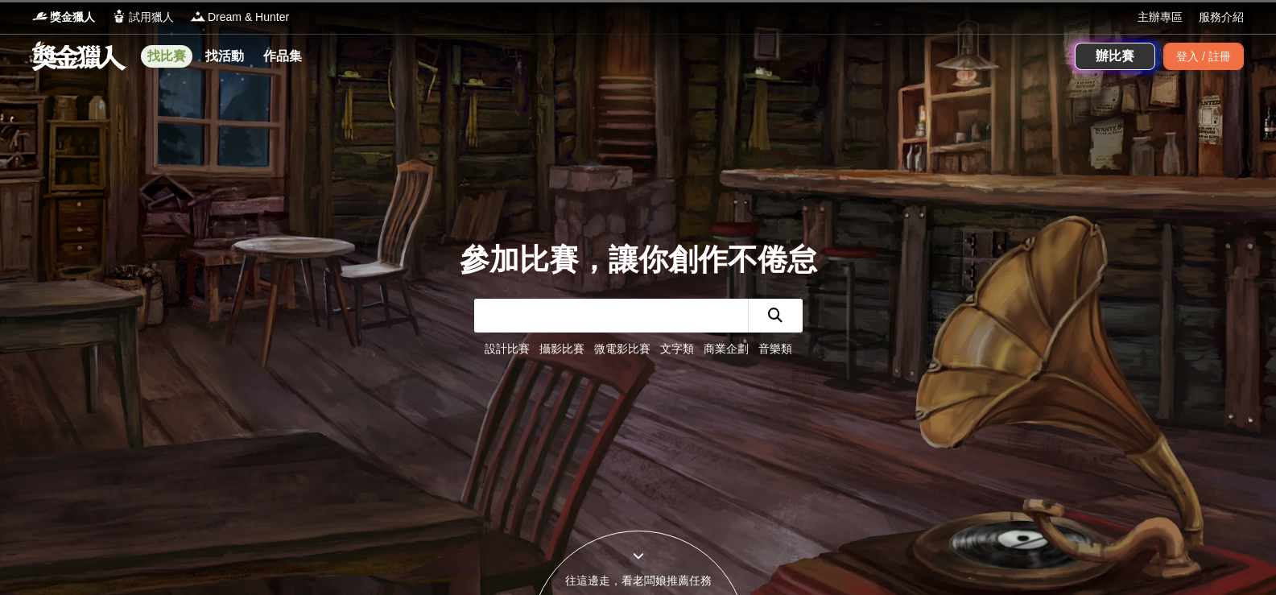
click at [184, 59] on link "找比賽" at bounding box center [167, 56] width 52 height 23
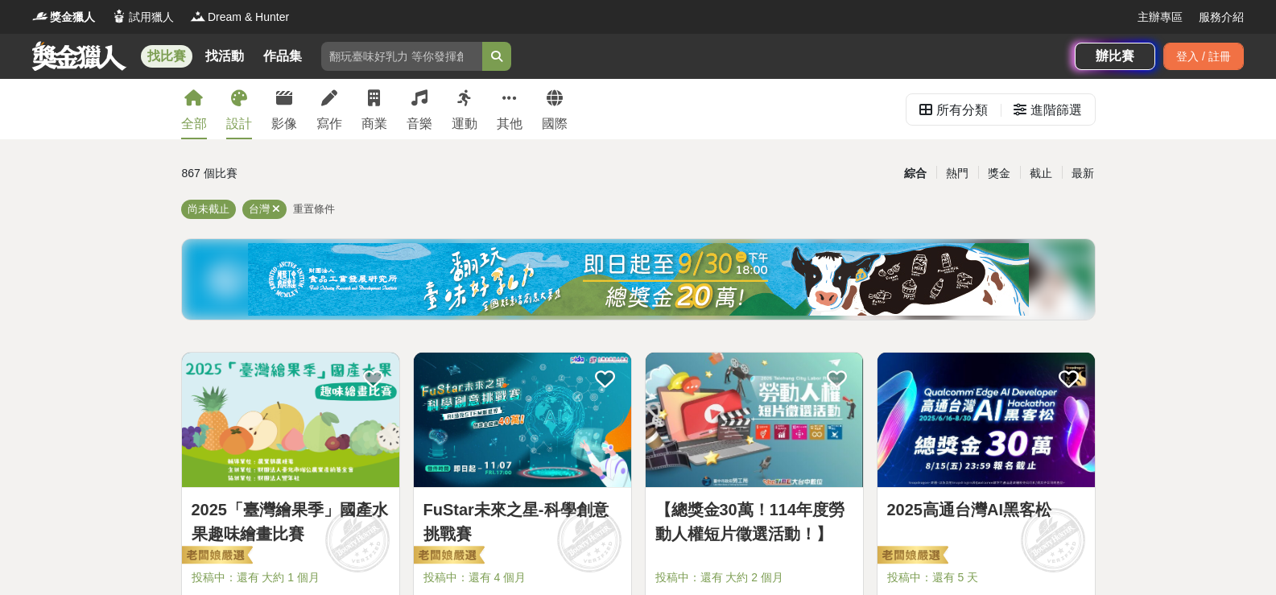
click at [252, 123] on div "設計" at bounding box center [239, 123] width 26 height 19
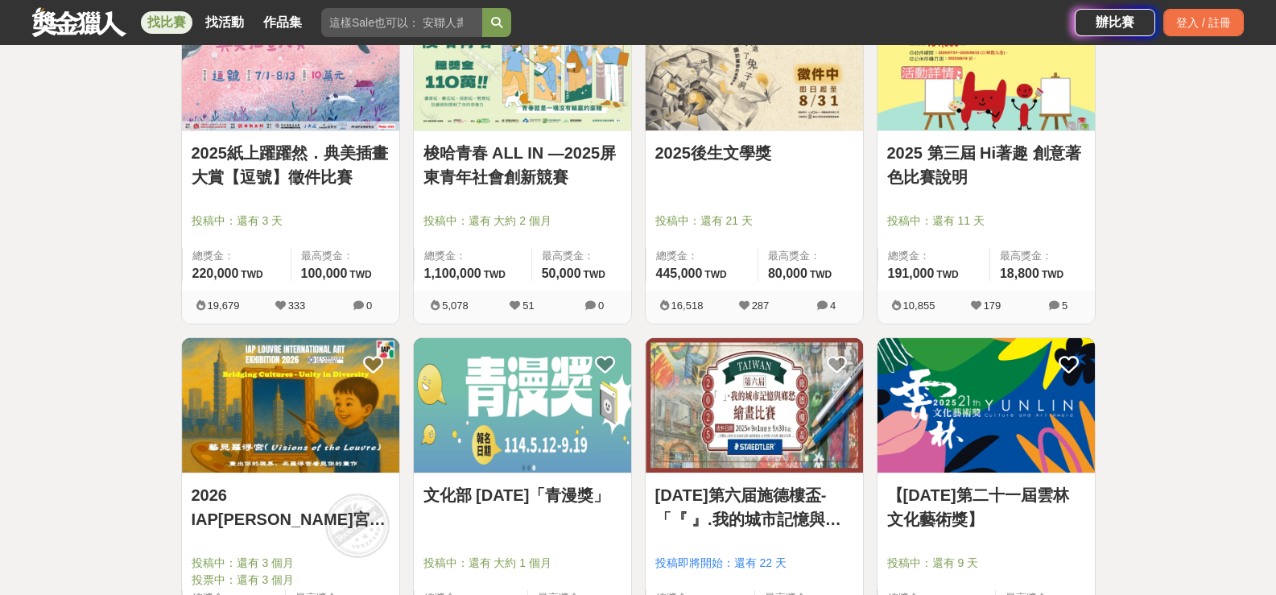
scroll to position [885, 0]
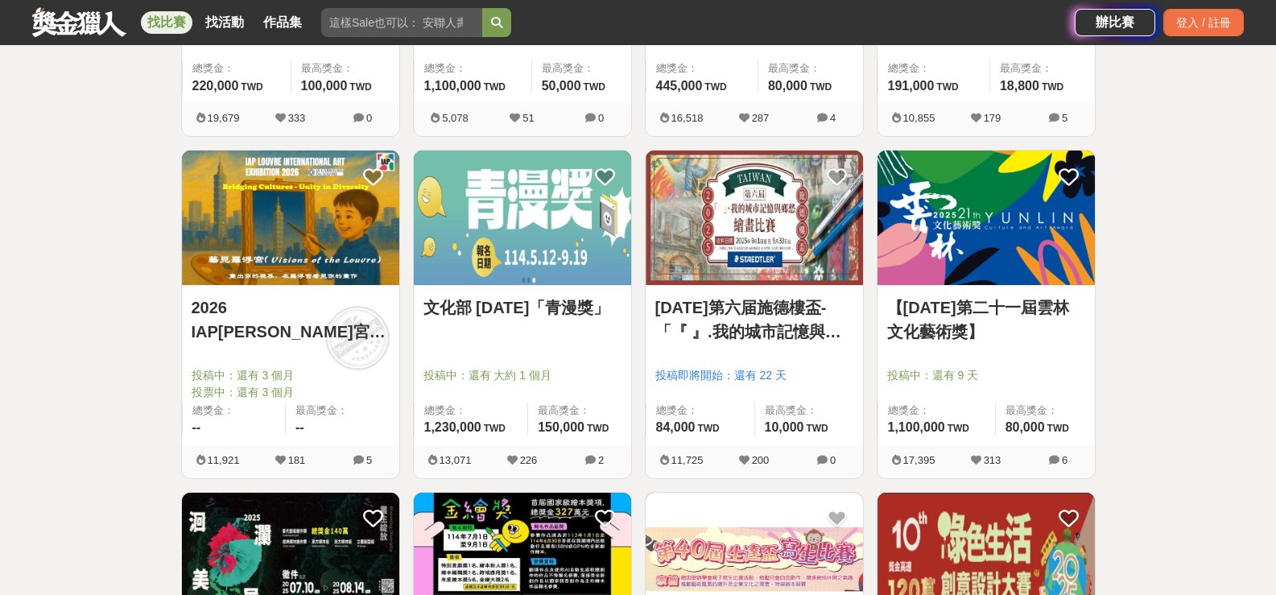
click at [289, 225] on img at bounding box center [290, 217] width 217 height 134
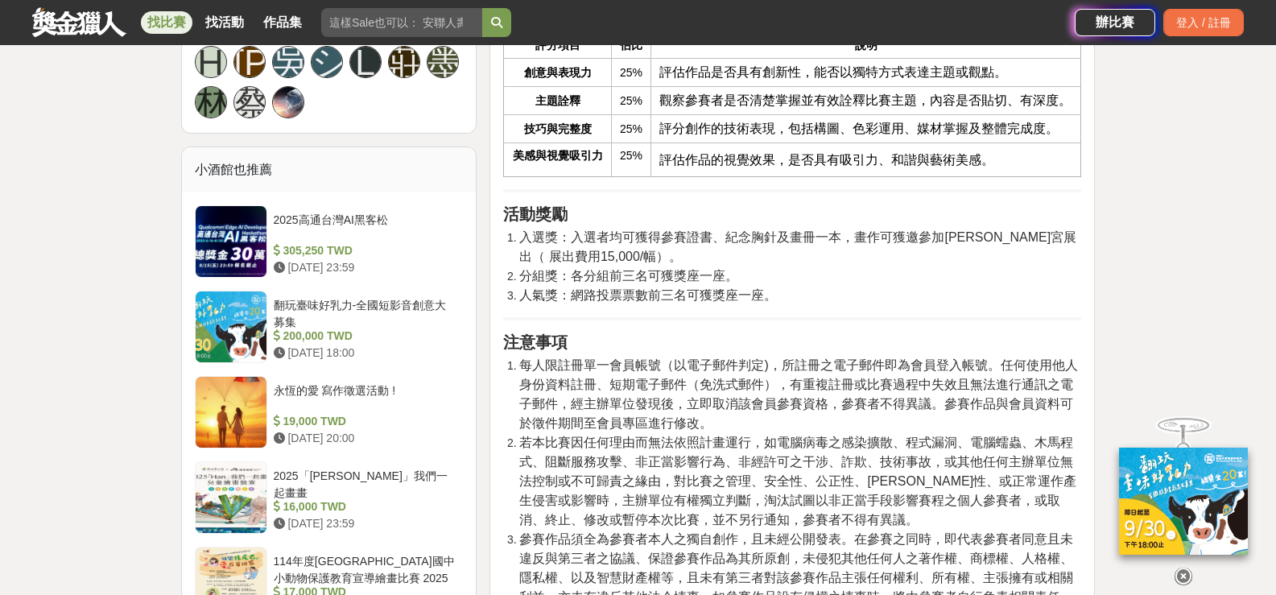
scroll to position [1931, 0]
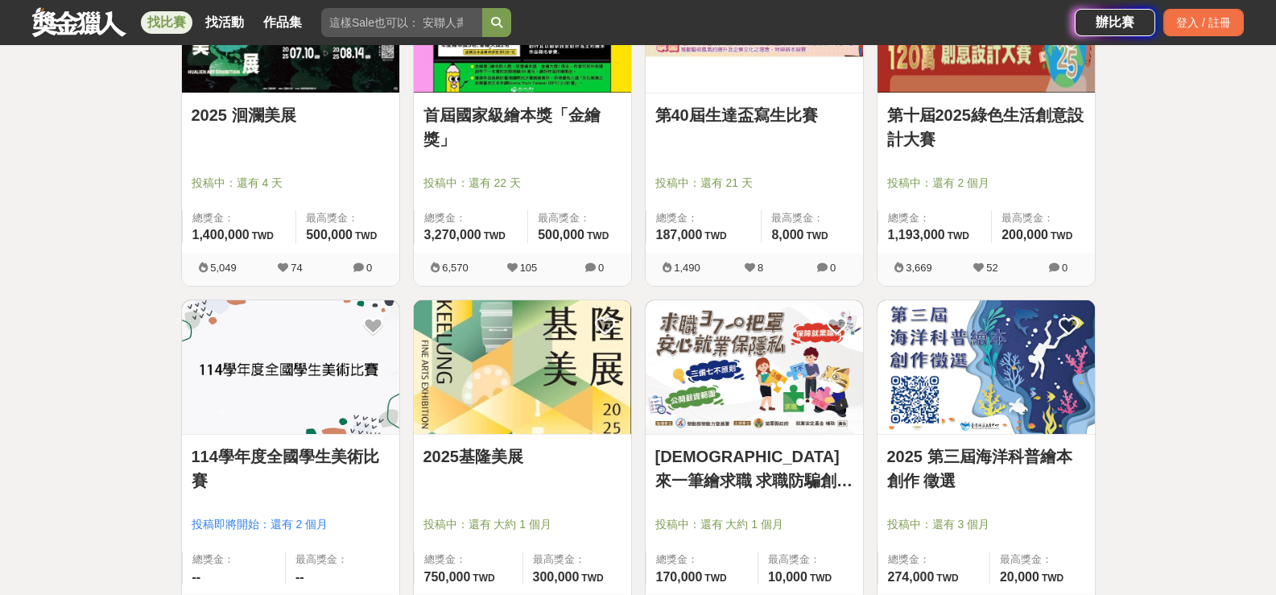
scroll to position [1449, 0]
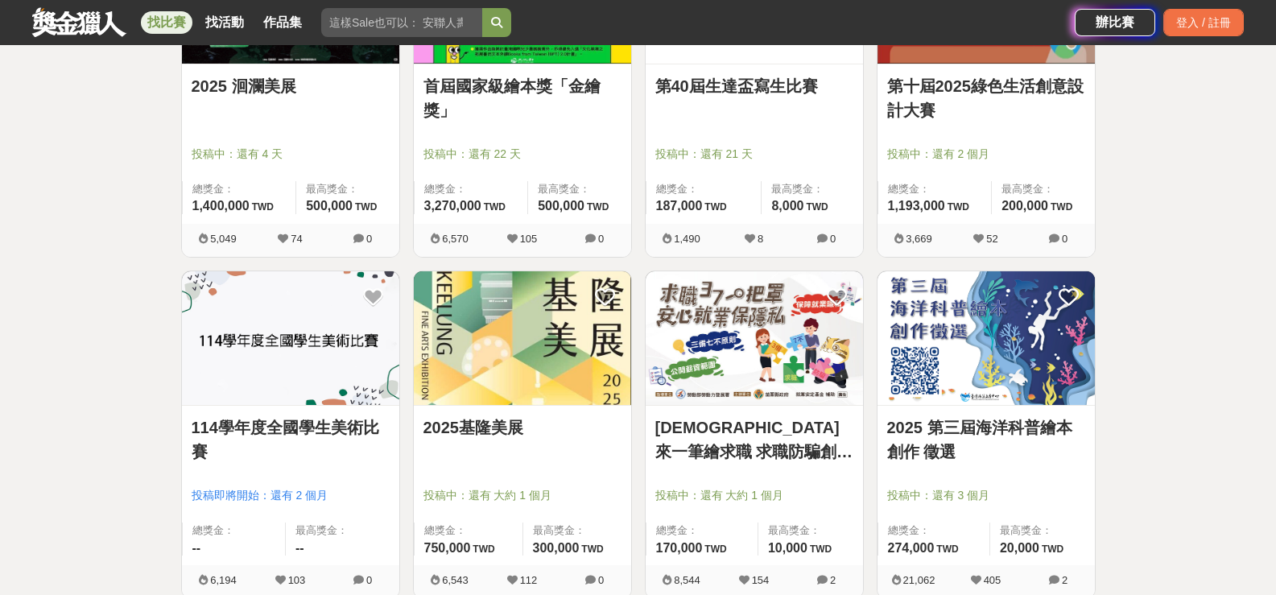
click at [1016, 101] on link "第十屆2025綠色生活創意設計大賽" at bounding box center [986, 98] width 198 height 48
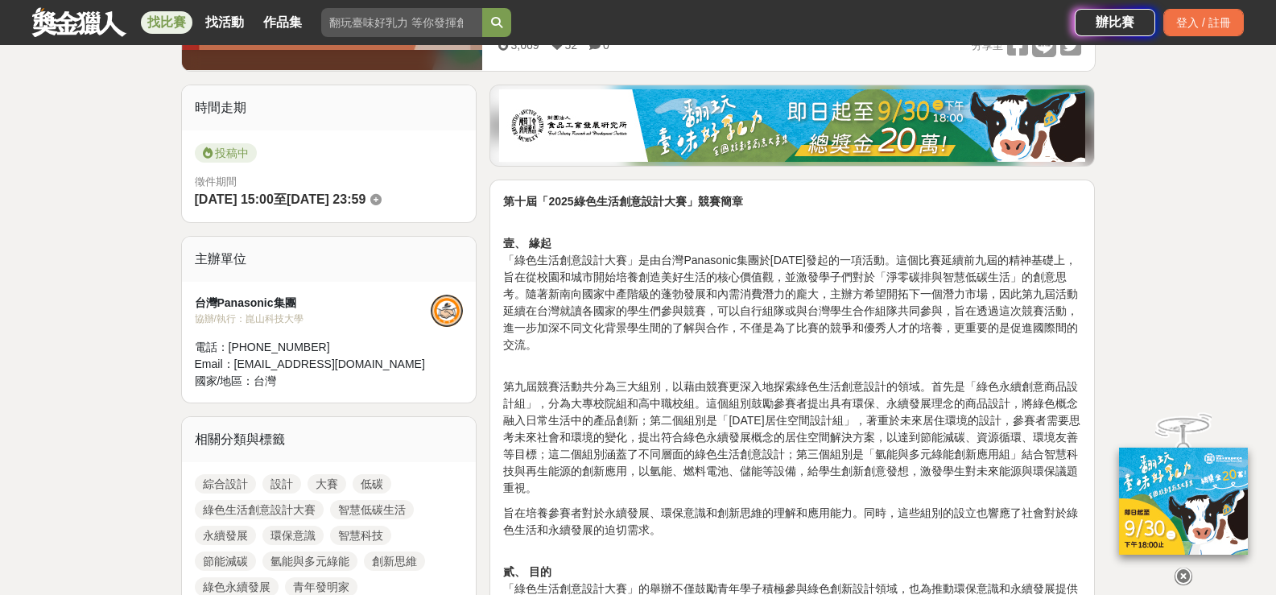
scroll to position [724, 0]
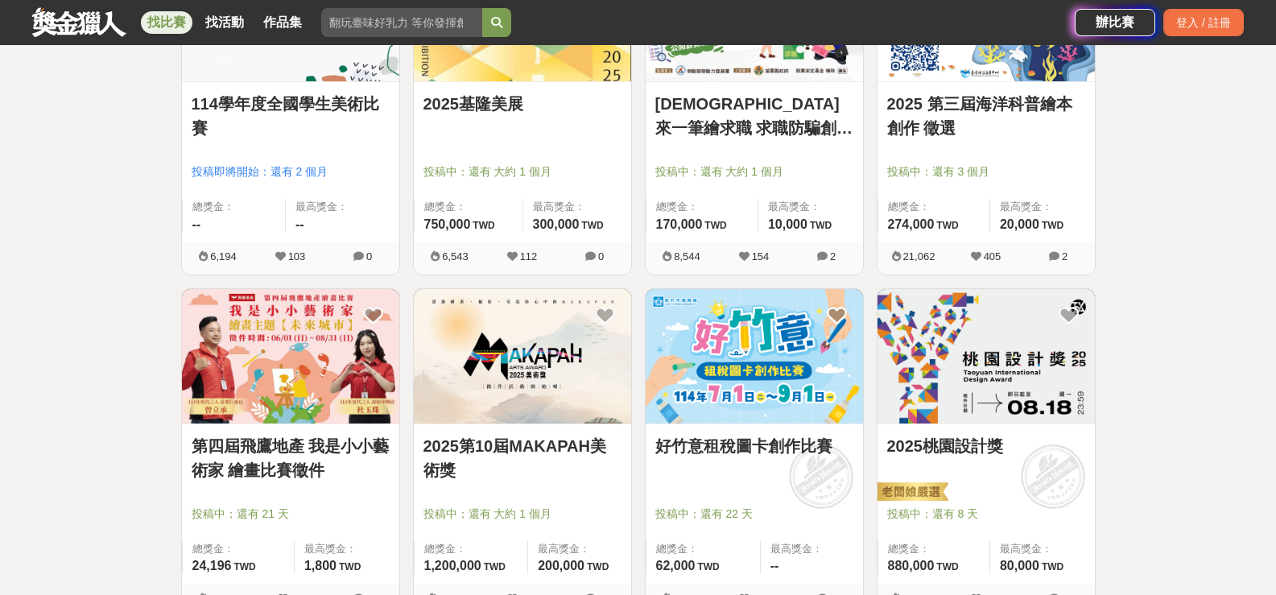
scroll to position [1851, 0]
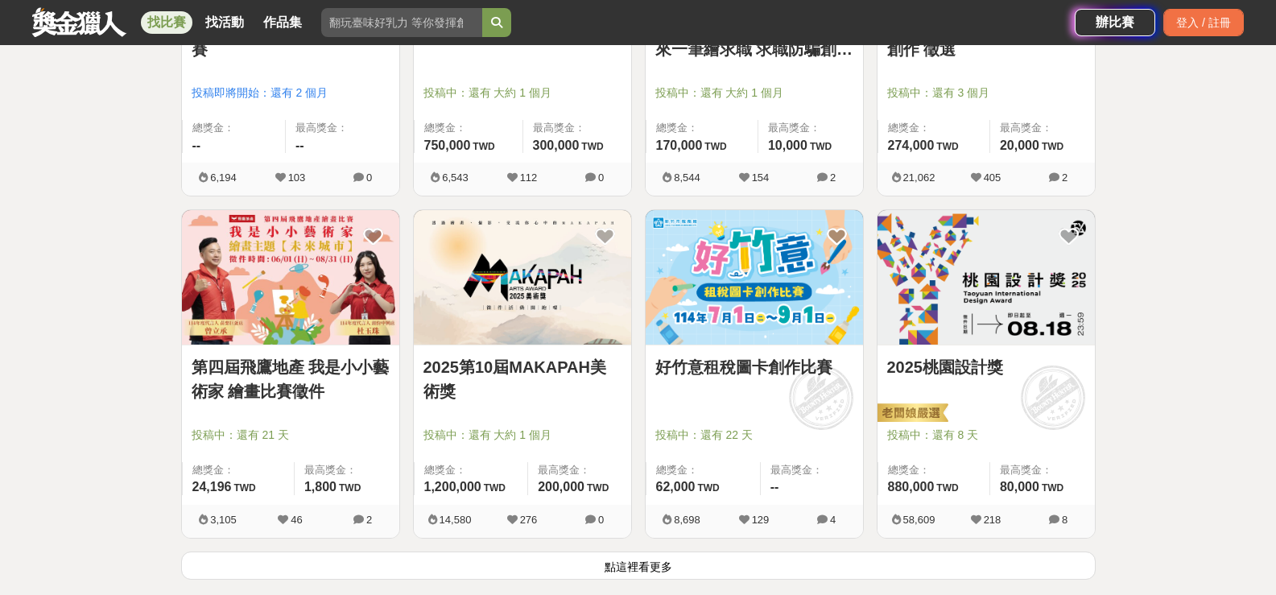
click at [274, 299] on img at bounding box center [290, 277] width 217 height 134
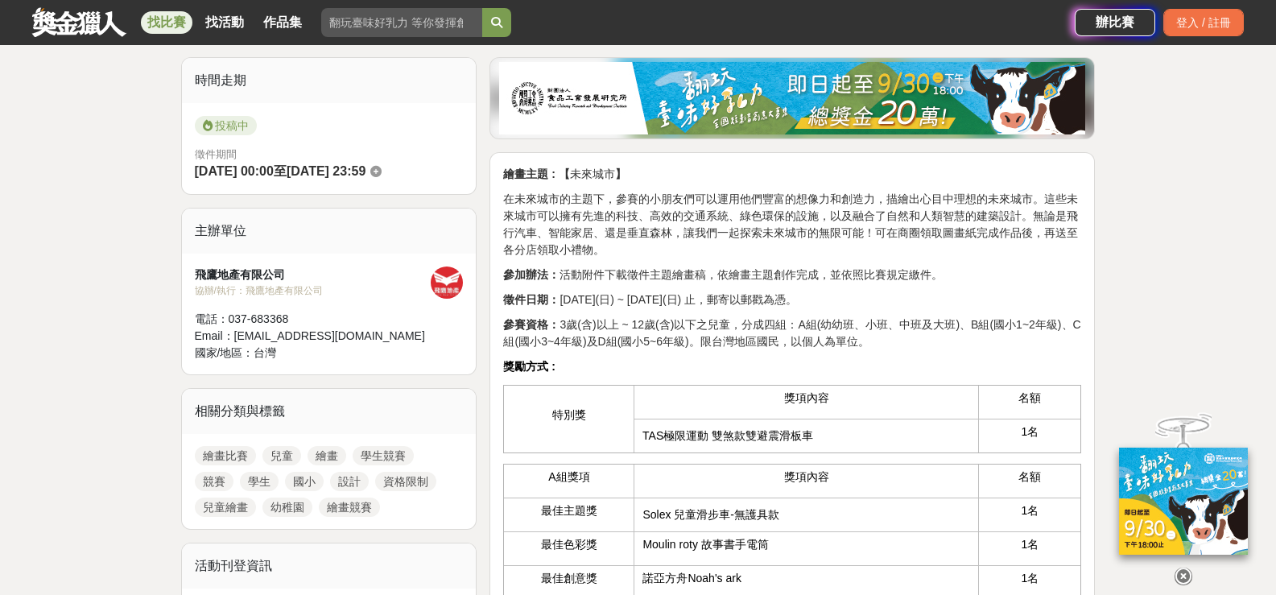
scroll to position [483, 0]
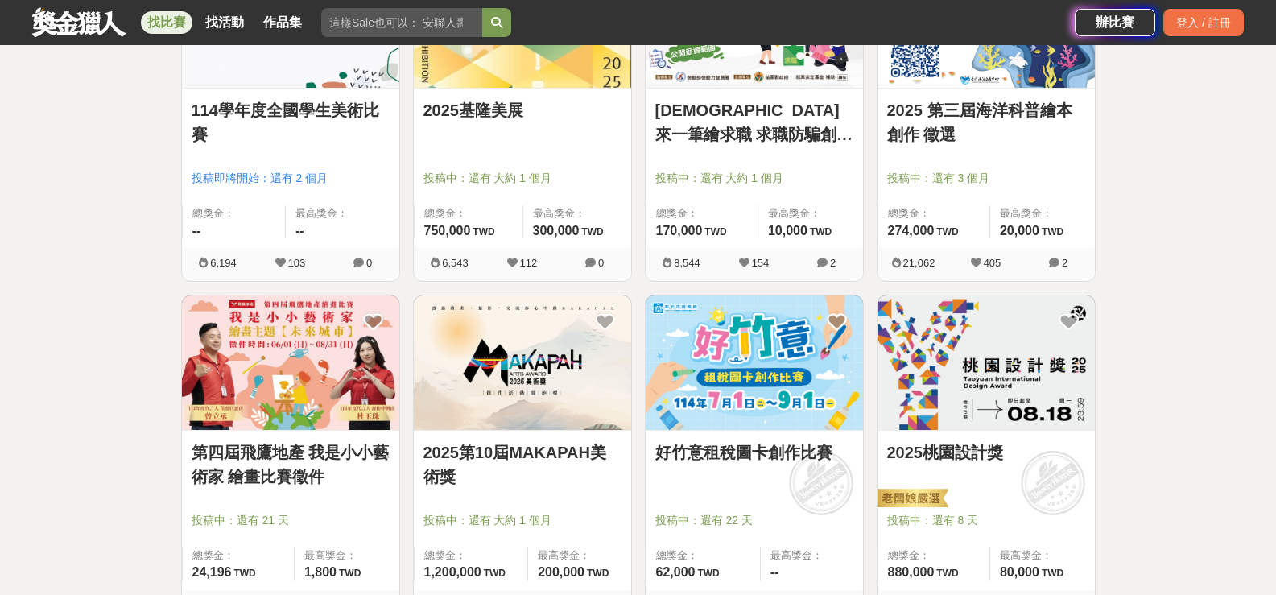
scroll to position [1851, 0]
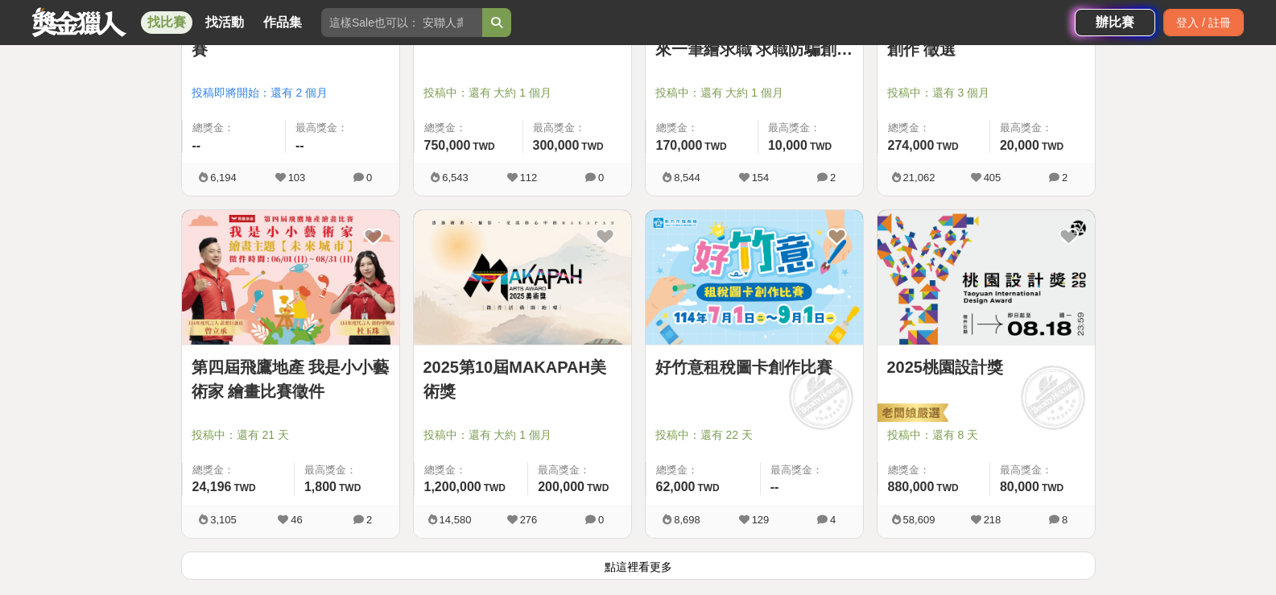
click at [506, 331] on img at bounding box center [522, 277] width 217 height 134
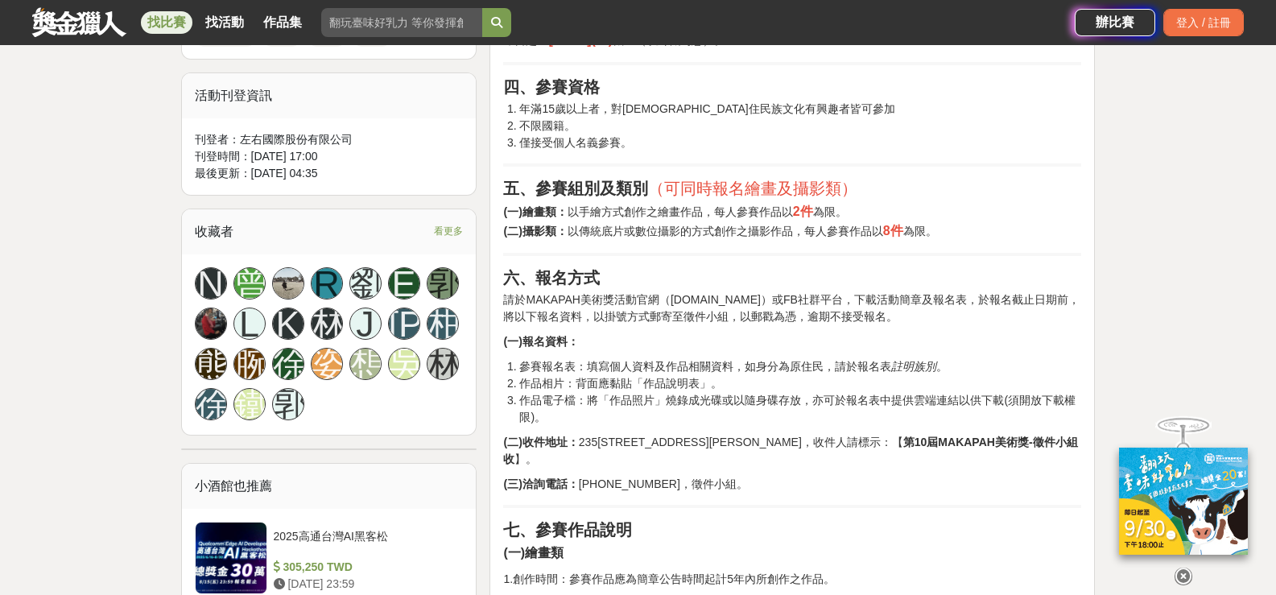
scroll to position [805, 0]
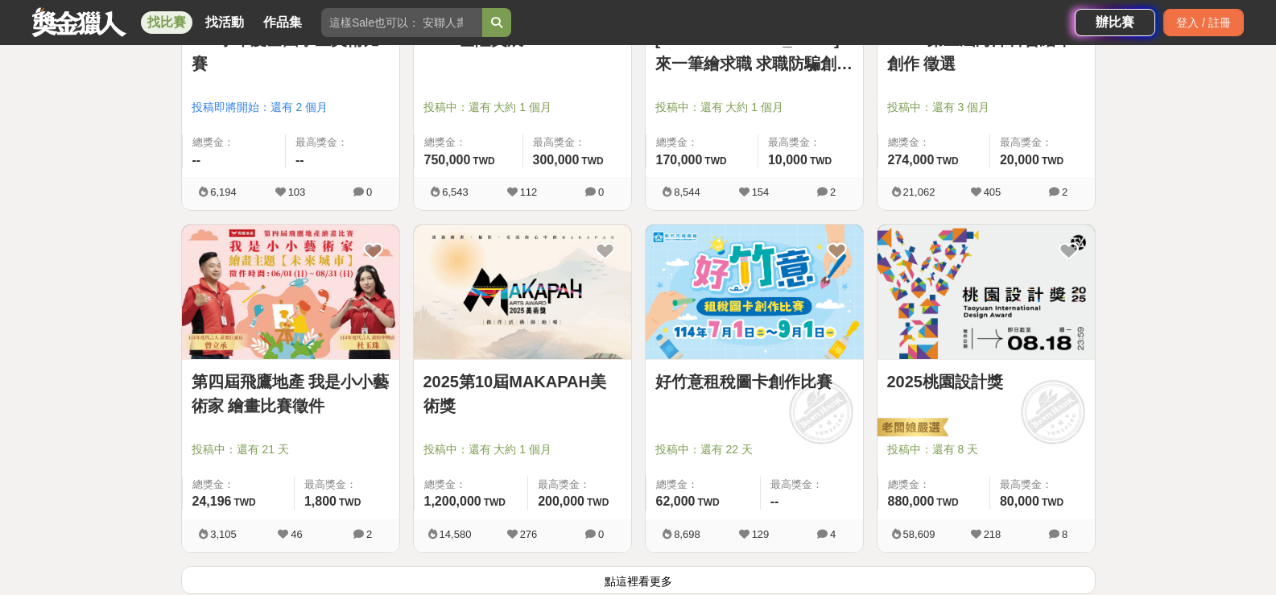
scroll to position [1851, 0]
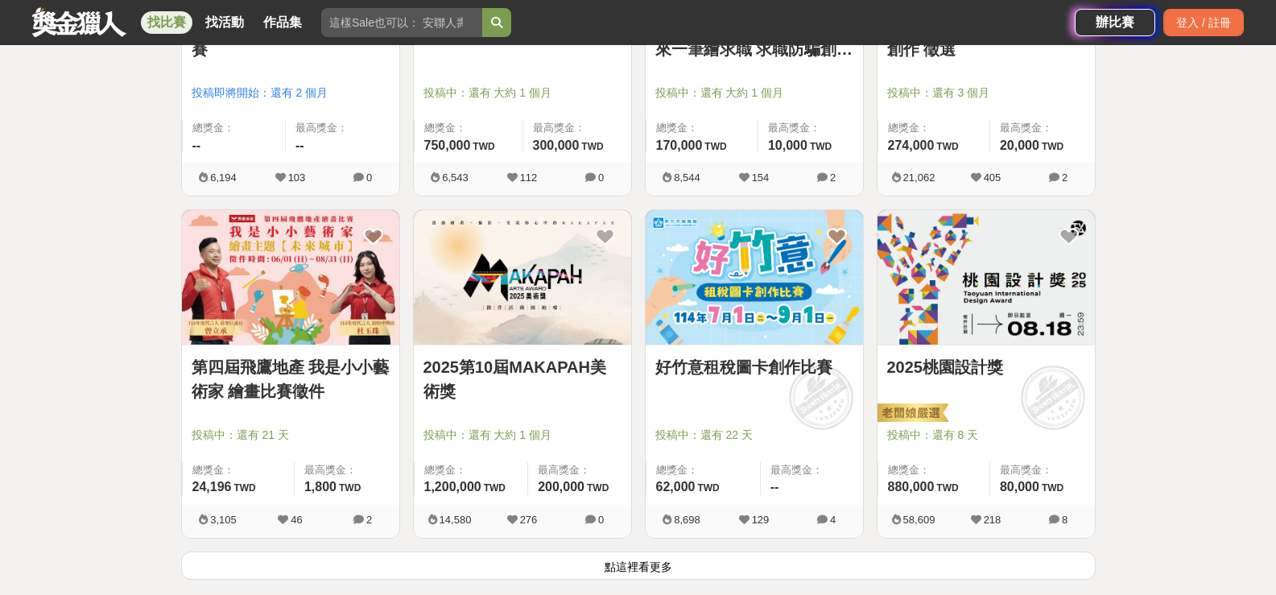
click at [819, 278] on img at bounding box center [753, 277] width 217 height 134
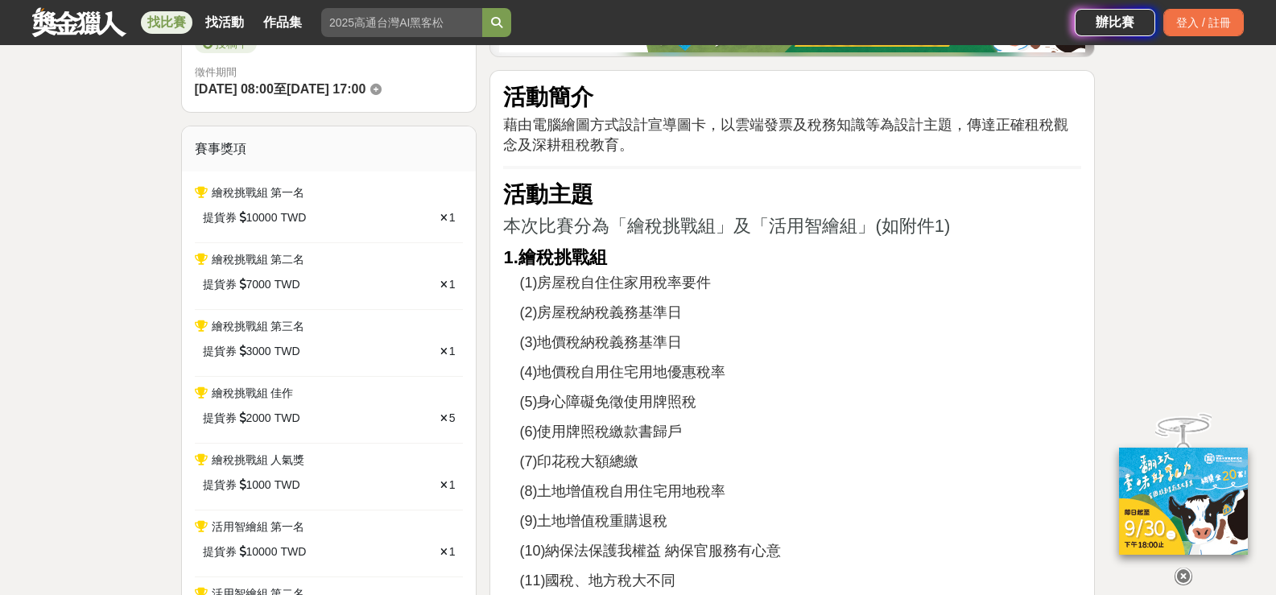
scroll to position [724, 0]
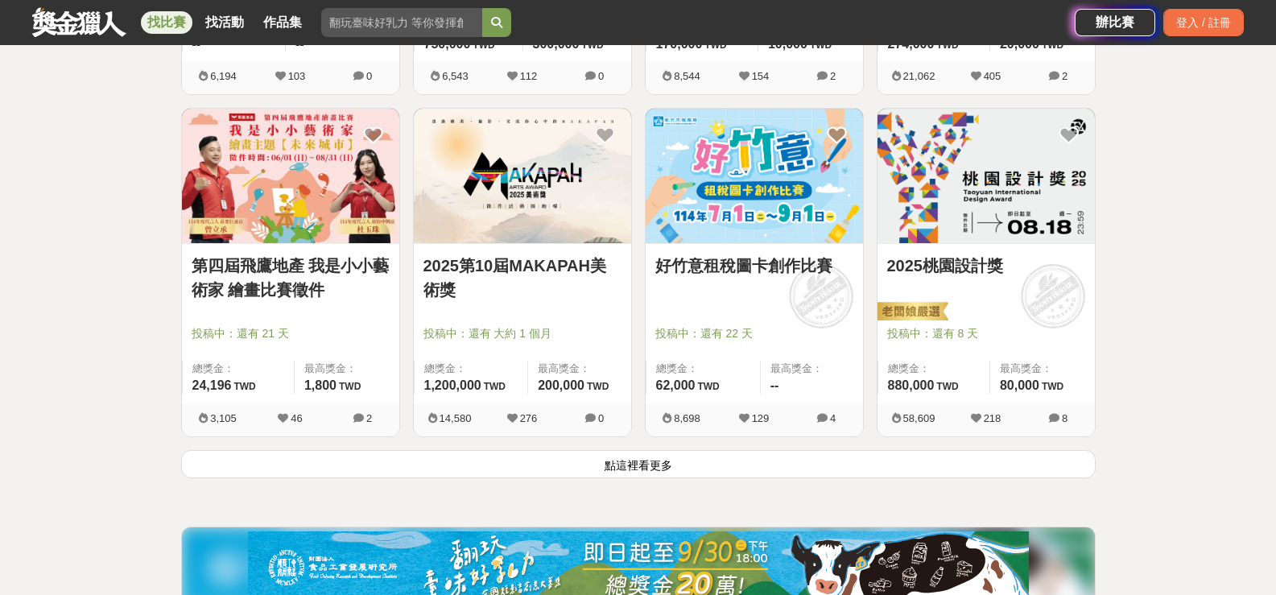
scroll to position [2092, 0]
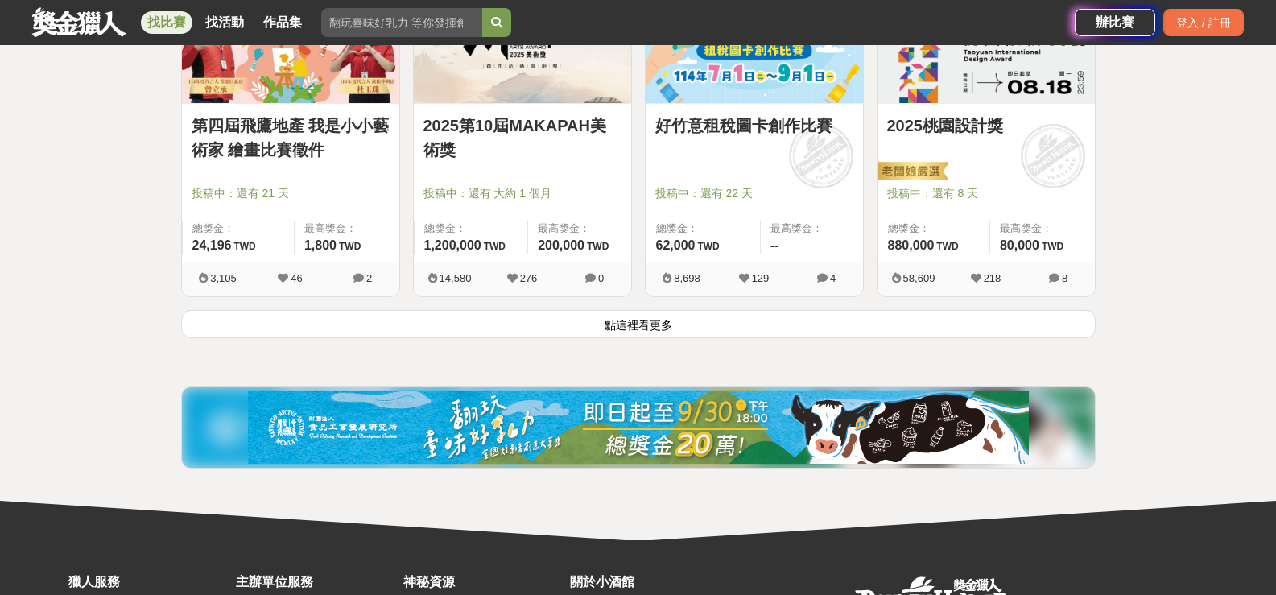
click at [629, 338] on button "點這裡看更多" at bounding box center [638, 324] width 914 height 28
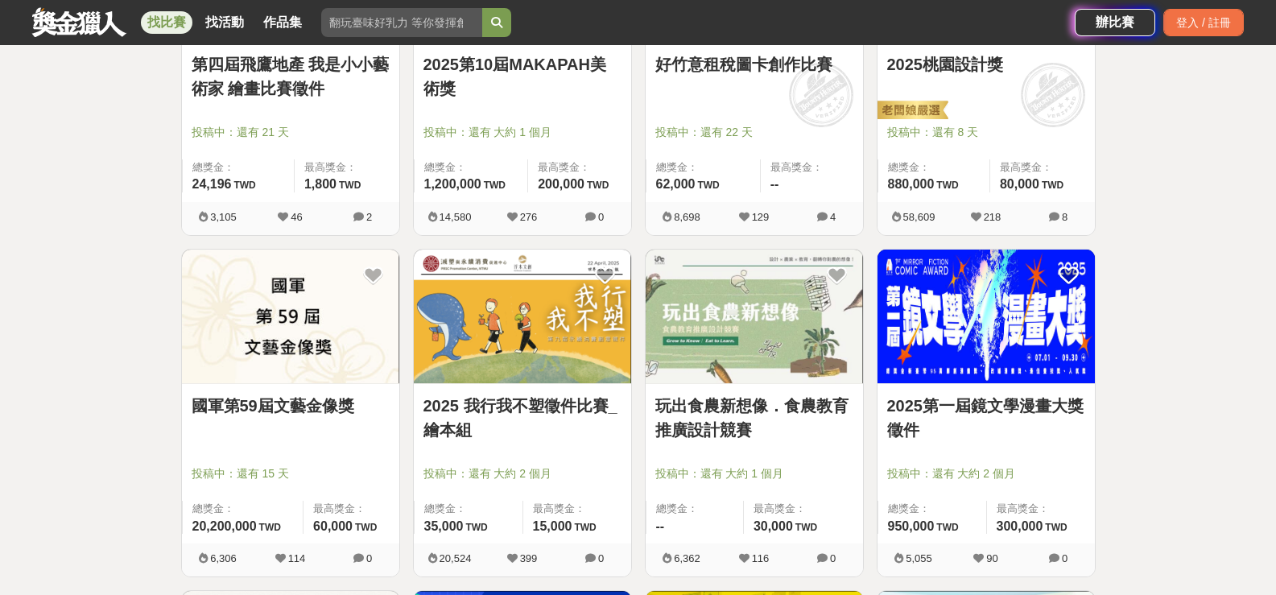
scroll to position [2253, 0]
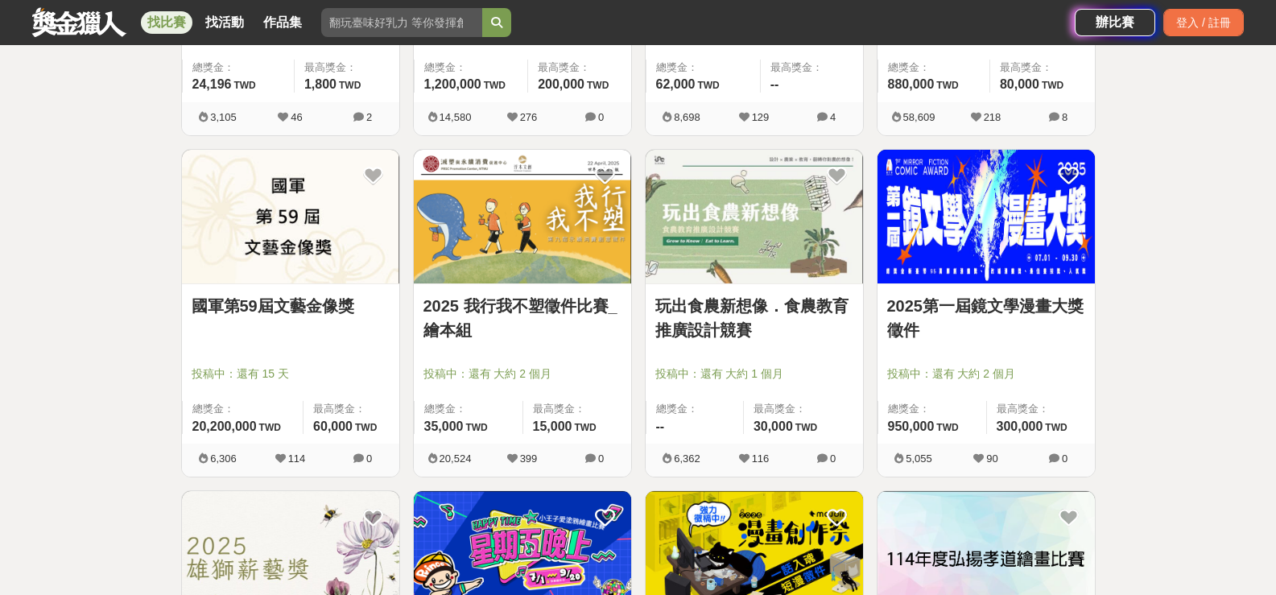
click at [729, 267] on img at bounding box center [753, 217] width 217 height 134
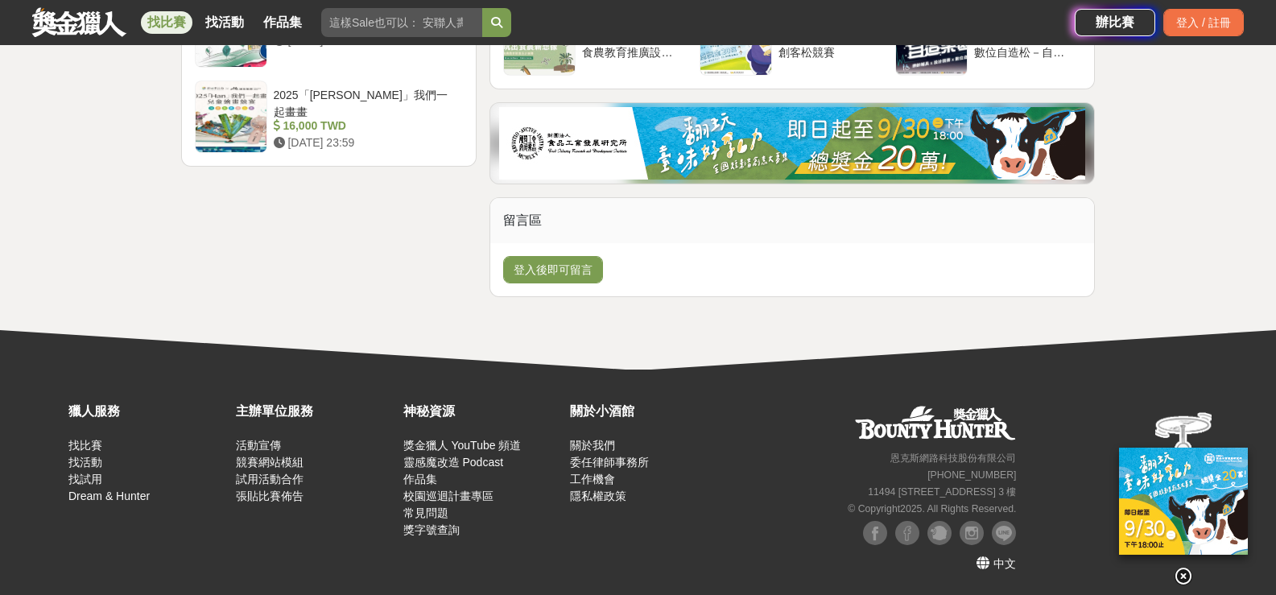
scroll to position [2575, 0]
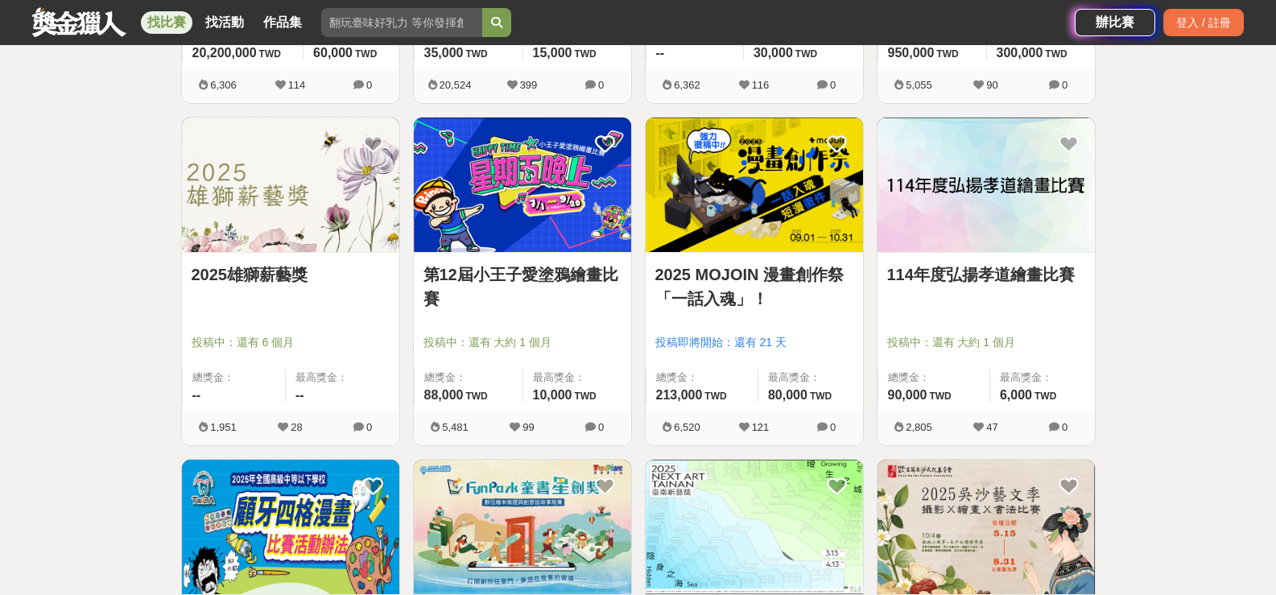
scroll to position [2656, 0]
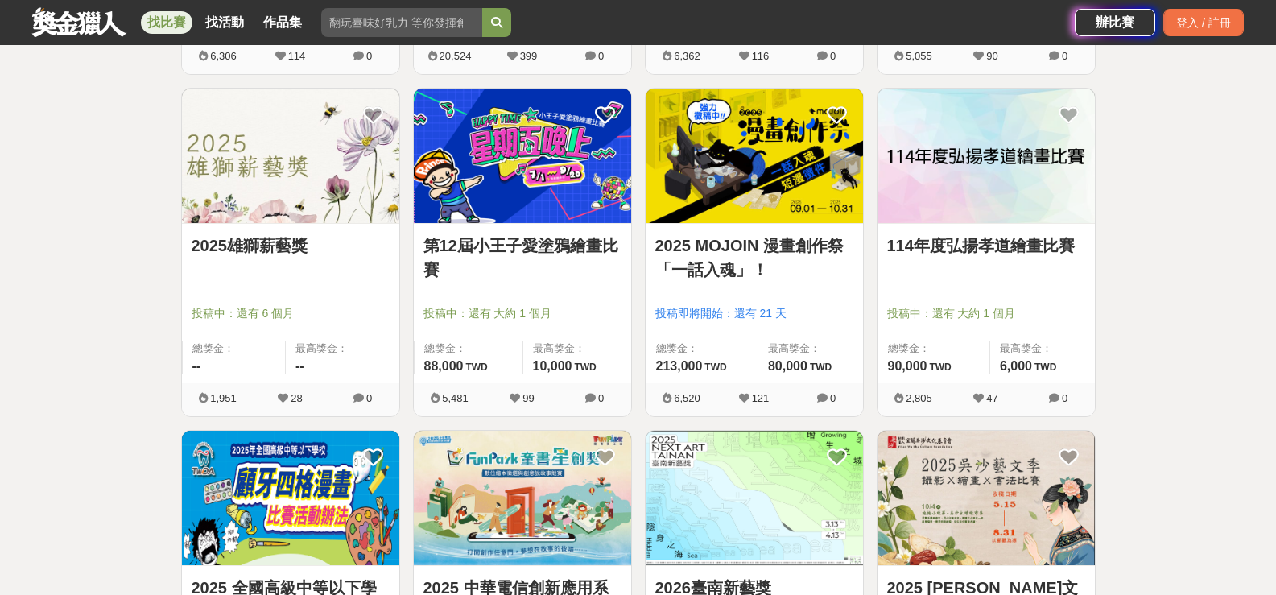
click at [990, 201] on img at bounding box center [985, 156] width 217 height 134
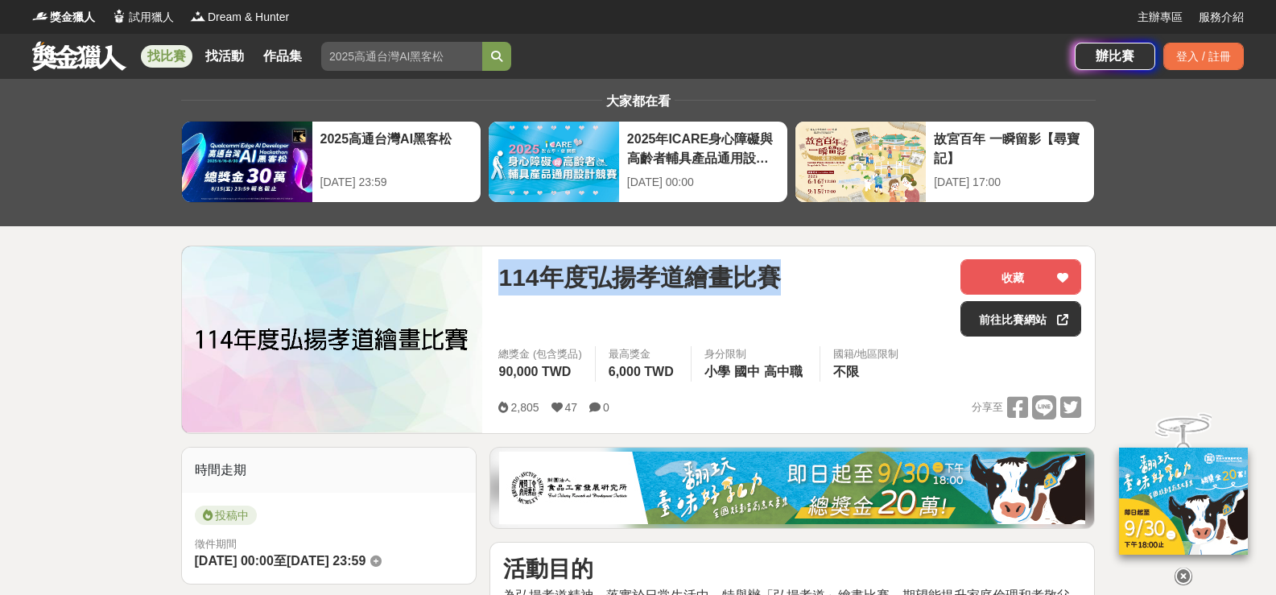
drag, startPoint x: 505, startPoint y: 276, endPoint x: 826, endPoint y: 278, distance: 321.1
click at [862, 277] on div "114年度弘揚孝道繪畫比賽" at bounding box center [722, 277] width 449 height 36
copy span "114年度弘揚孝道繪畫比賽"
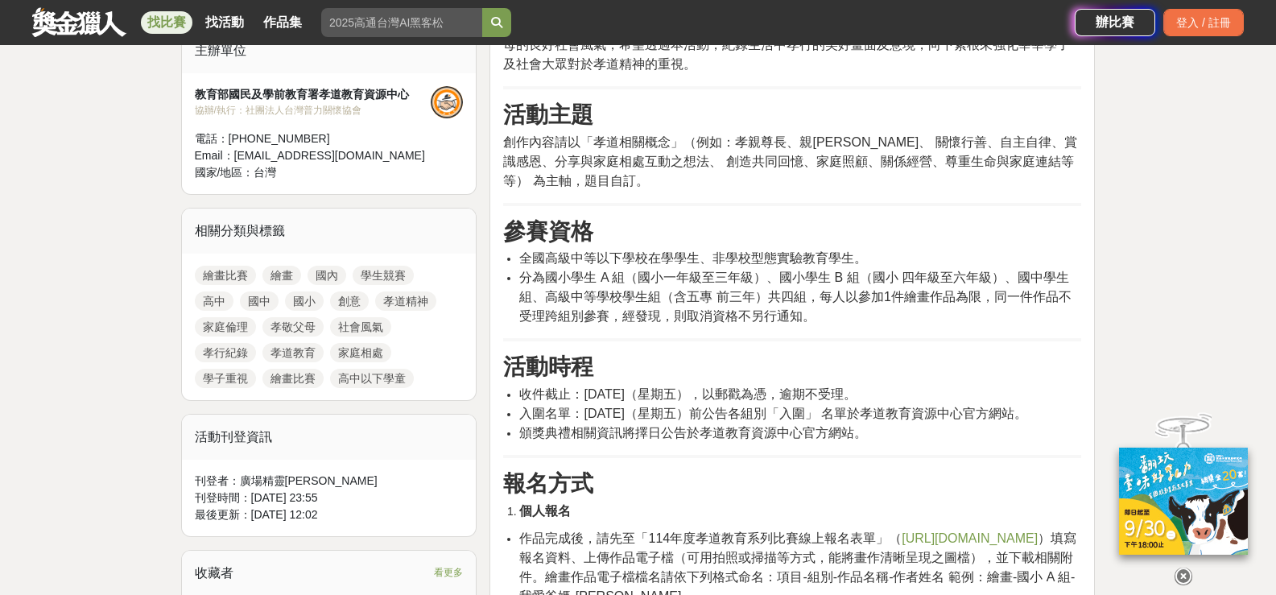
scroll to position [563, 0]
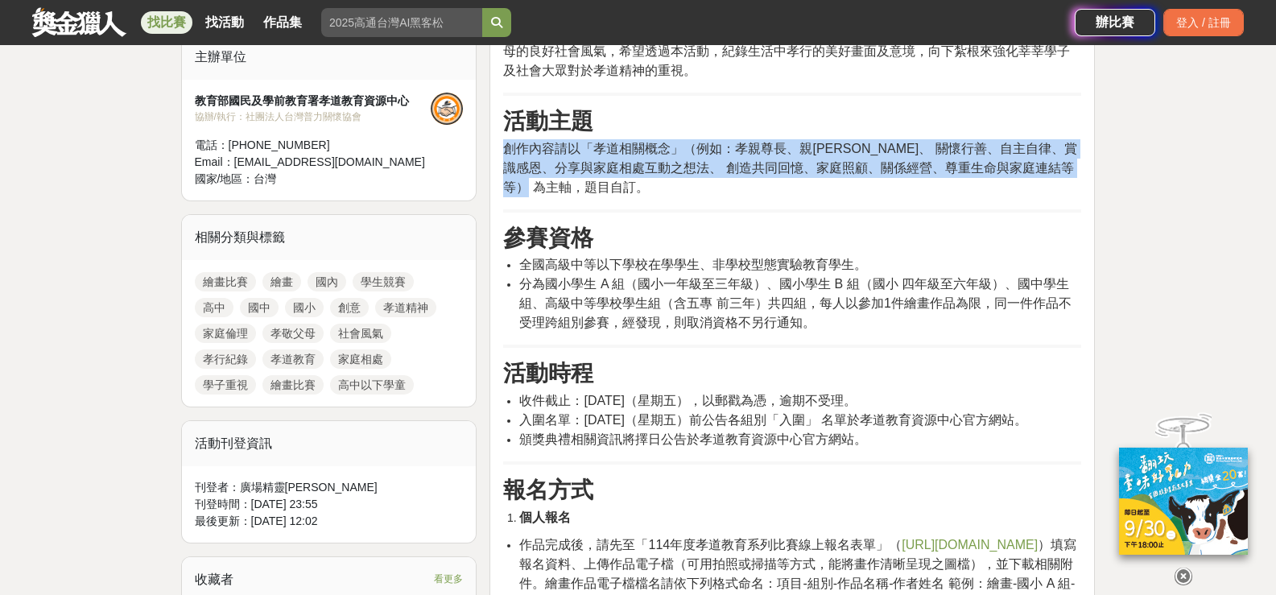
drag, startPoint x: 505, startPoint y: 167, endPoint x: 619, endPoint y: 220, distance: 125.3
click at [619, 197] on p "創作內容請以「孝道相關概念」（例如：孝親尊長、親[PERSON_NAME]、 關懷行善、自主自律、賞識感恩、分享與家庭相處互動之想法、 創造共同回憶、家庭照顧…" at bounding box center [792, 168] width 578 height 58
copy span "創作內容請以「孝道相關概念」（例如：孝親尊長、親[PERSON_NAME]、 關懷行善、自主自律、賞識感恩、分享與家庭相處互動之想法、 創造共同回憶、家庭照顧…"
